Goal: Check status: Check status

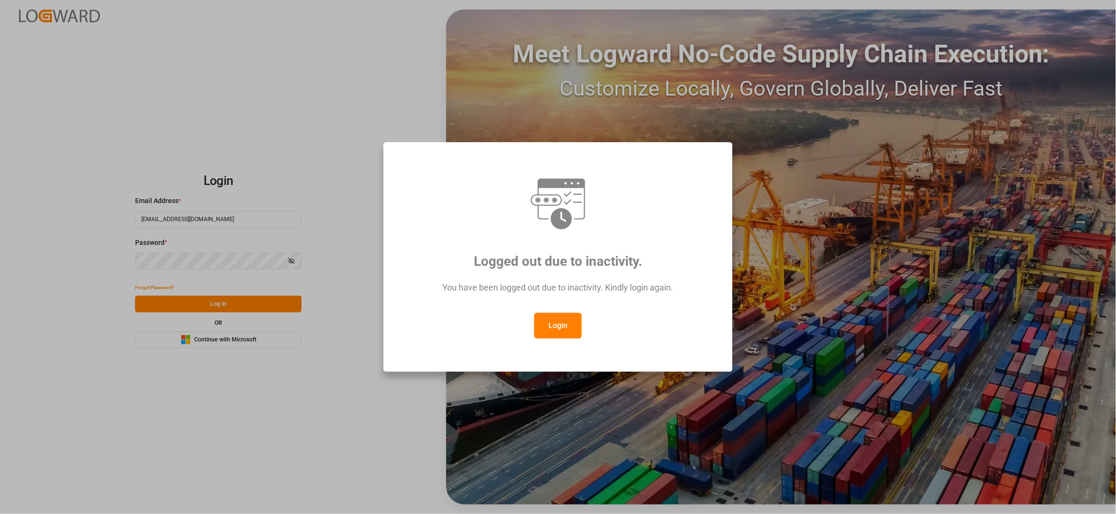
click at [546, 324] on button "Login" at bounding box center [558, 326] width 48 height 26
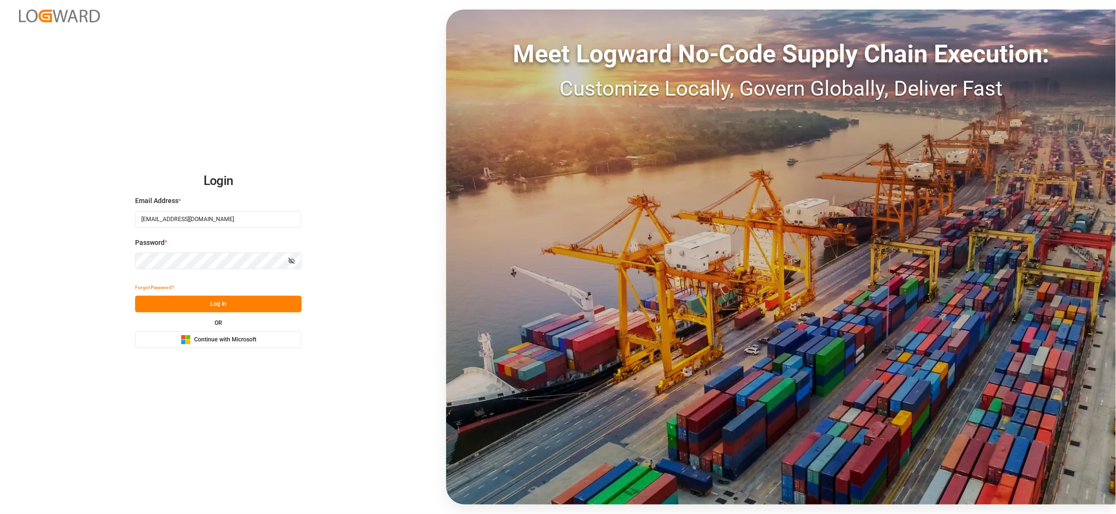
click at [183, 300] on button "Log In" at bounding box center [218, 304] width 167 height 17
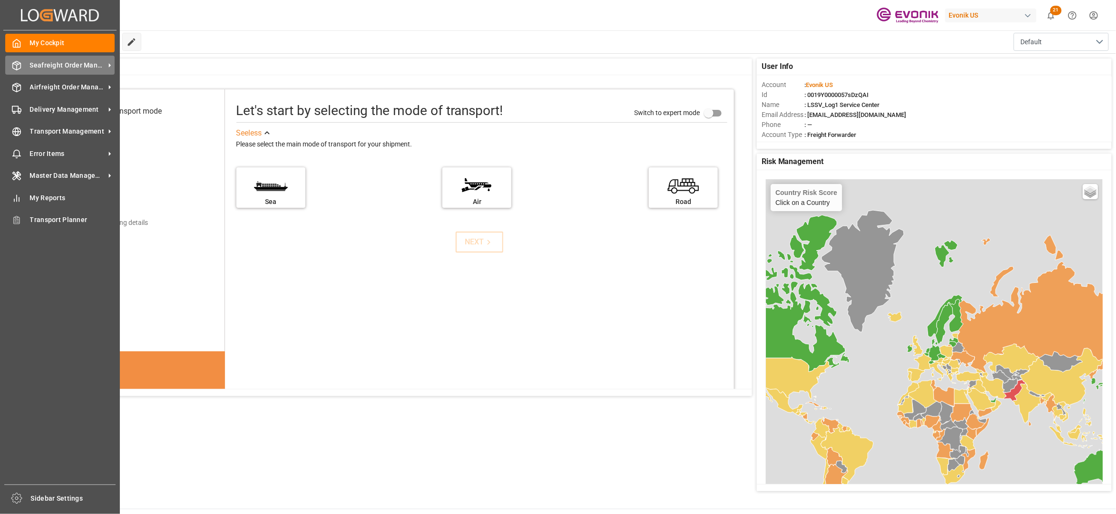
click at [35, 65] on span "Seafreight Order Management" at bounding box center [67, 65] width 75 height 10
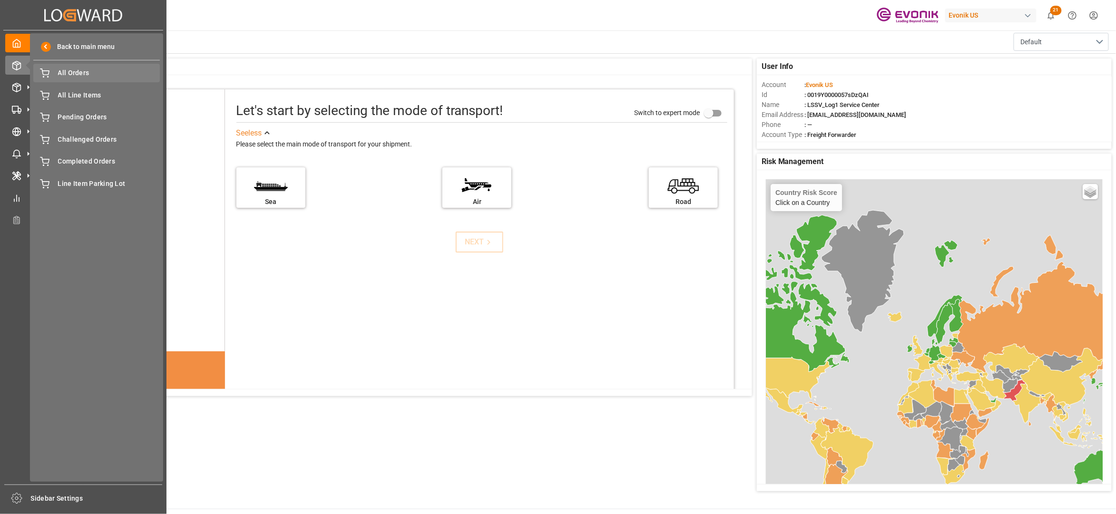
click at [48, 73] on icon at bounding box center [45, 74] width 10 height 10
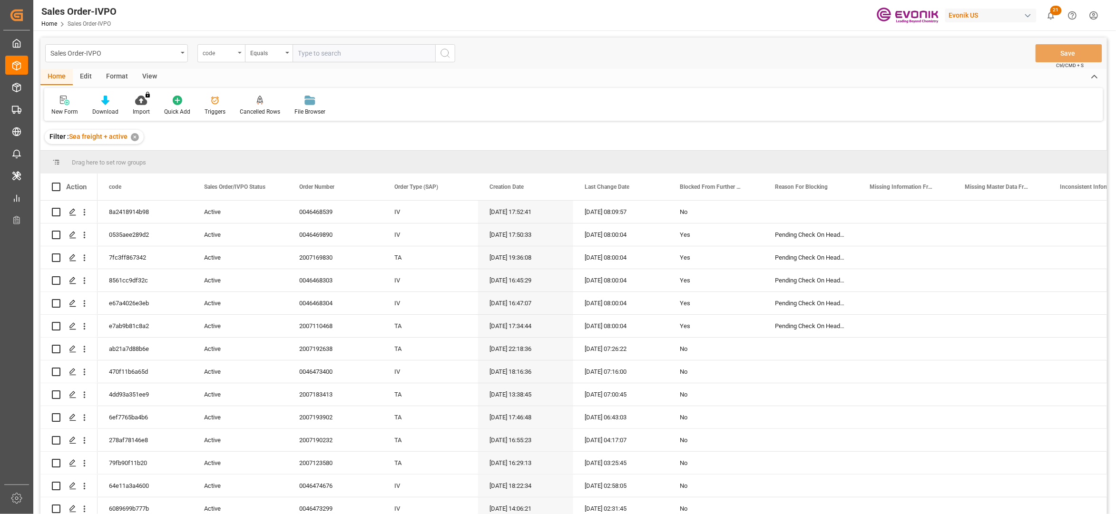
click at [236, 56] on div "code" at bounding box center [221, 53] width 48 height 18
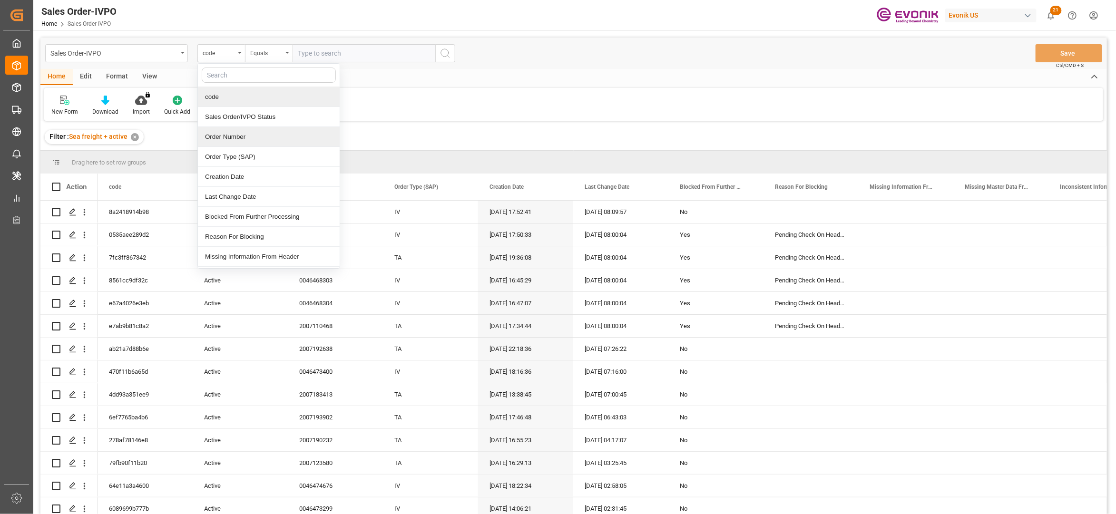
click at [243, 143] on div "Order Number" at bounding box center [269, 137] width 142 height 20
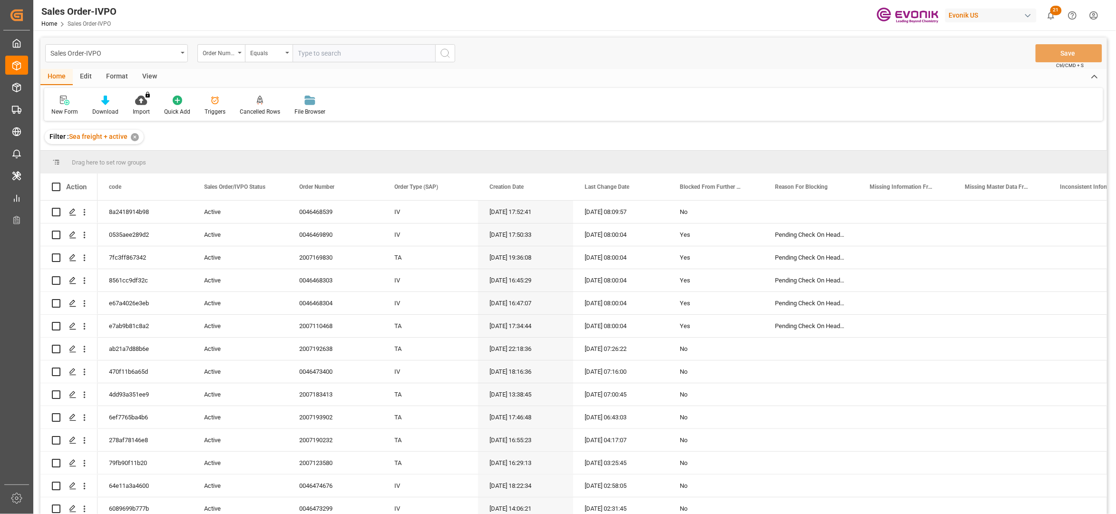
click at [332, 52] on input "text" at bounding box center [364, 53] width 143 height 18
paste input "0046462116"
type input "0046462116"
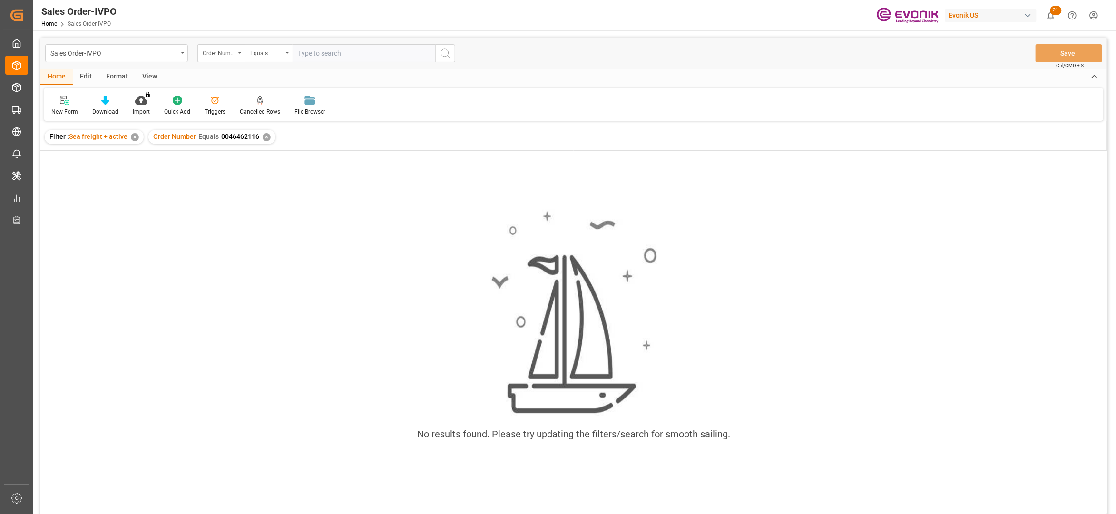
click at [266, 134] on div "✕" at bounding box center [267, 137] width 8 height 8
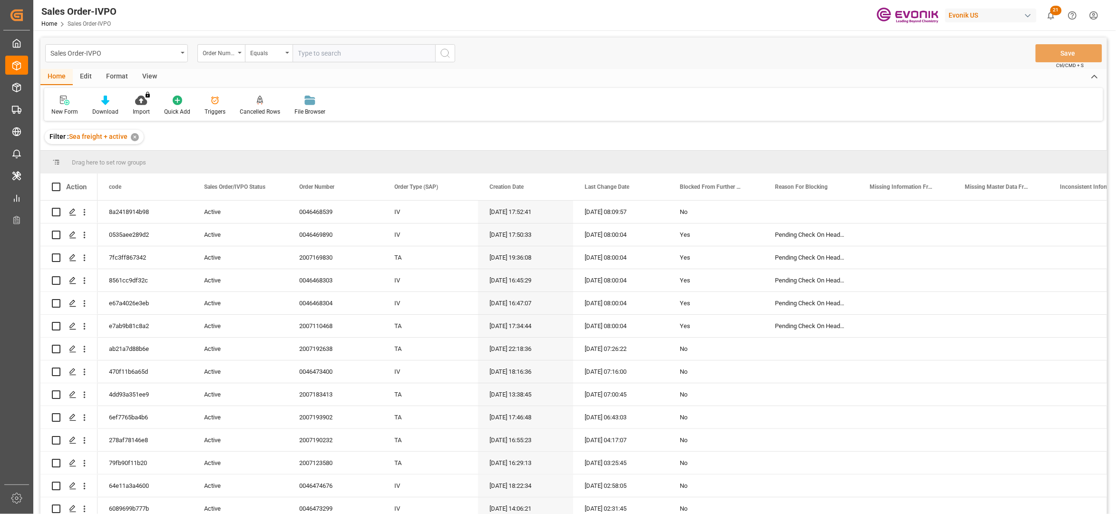
click at [315, 56] on input "text" at bounding box center [364, 53] width 143 height 18
paste input "0046462116"
type input "0046462116"
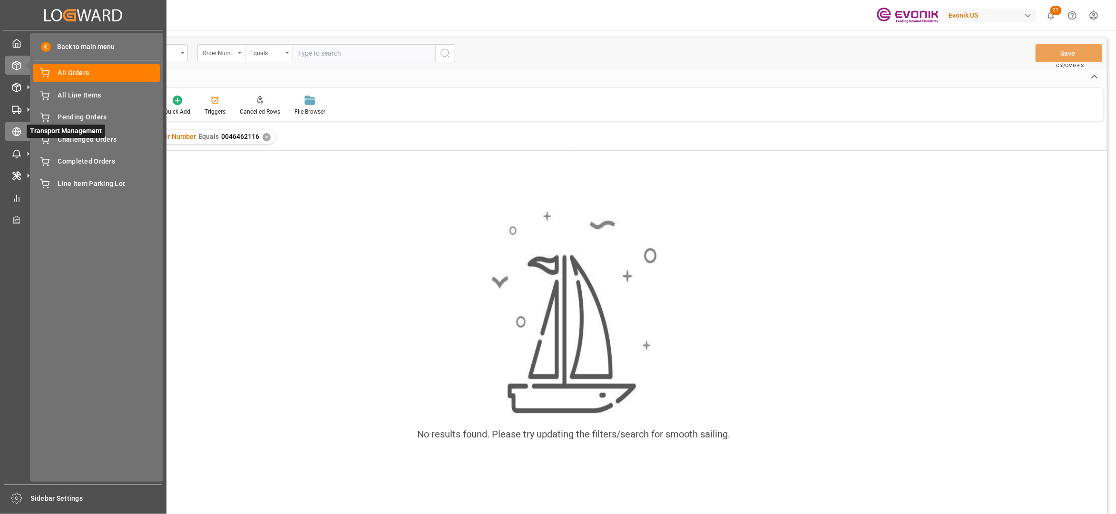
click at [25, 129] on icon at bounding box center [28, 132] width 10 height 10
click at [16, 132] on line at bounding box center [17, 132] width 8 height 0
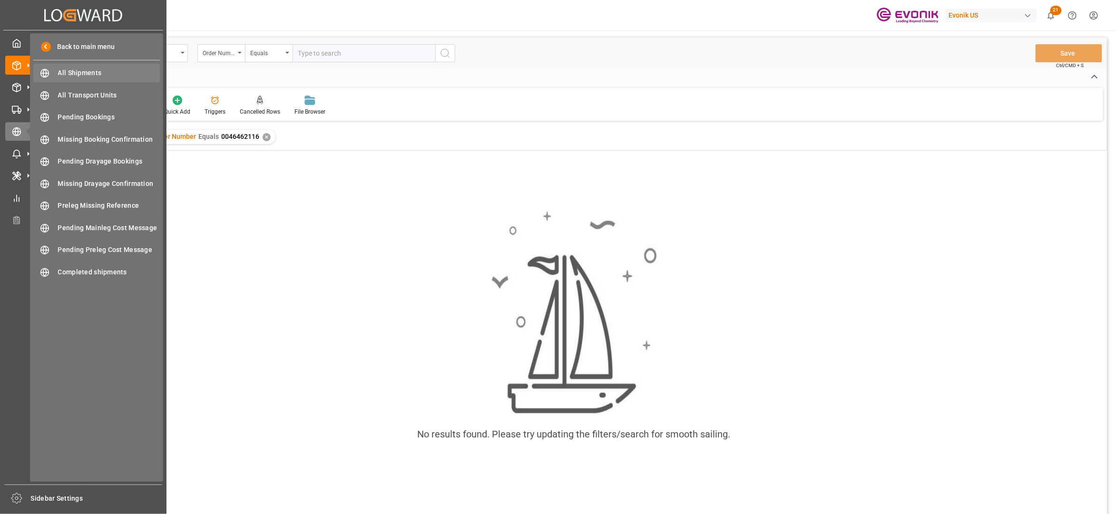
click at [92, 75] on span "All Shipments" at bounding box center [109, 73] width 102 height 10
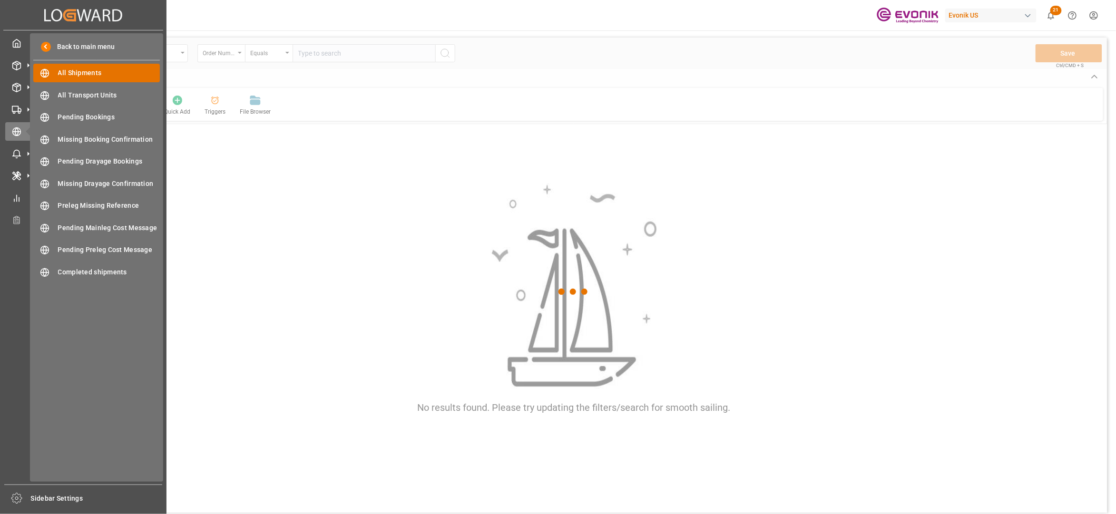
click at [84, 72] on span "All Shipments" at bounding box center [109, 73] width 102 height 10
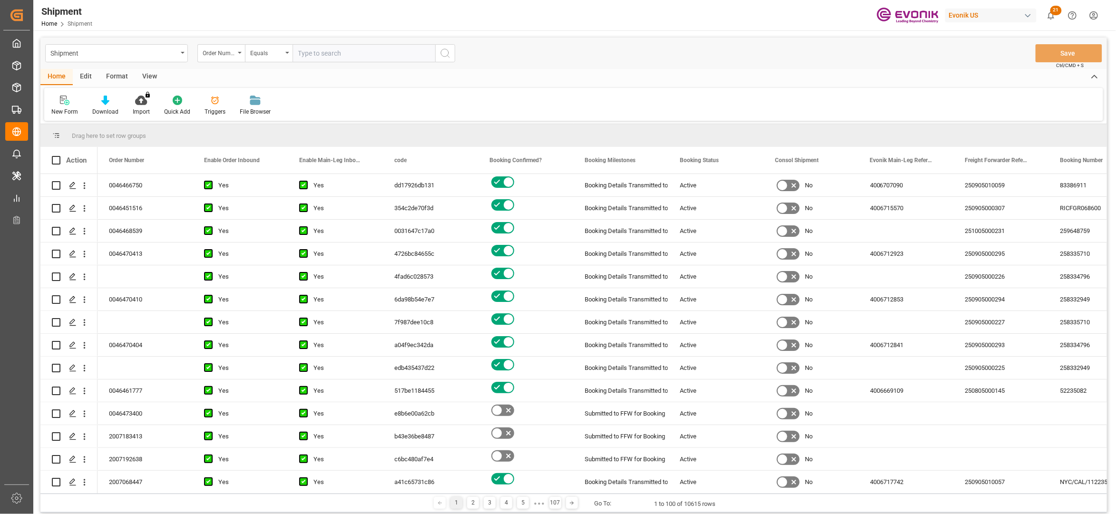
click at [305, 54] on input "text" at bounding box center [364, 53] width 143 height 18
paste input "0046462116"
type input "0046462116"
